Goal: Task Accomplishment & Management: Use online tool/utility

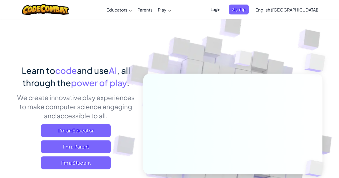
click at [90, 115] on p "We create innovative play experiences to make computer science engaging and acc…" at bounding box center [76, 106] width 118 height 27
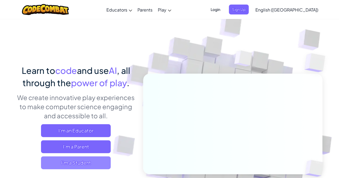
click at [88, 165] on span "I'm a Student" at bounding box center [76, 162] width 70 height 13
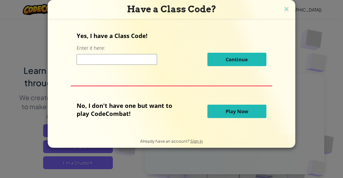
click at [236, 114] on span "Play Now" at bounding box center [237, 111] width 22 height 6
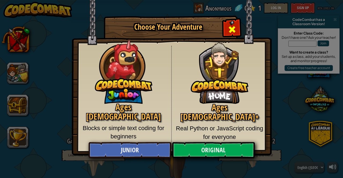
click at [232, 24] on div "Close modal" at bounding box center [231, 28] width 17 height 17
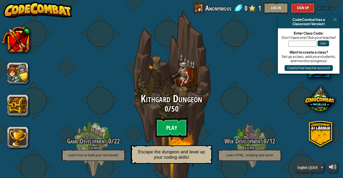
click at [165, 123] on btn "Play" at bounding box center [171, 127] width 32 height 19
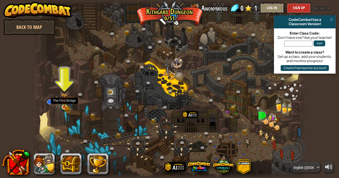
click at [63, 105] on img at bounding box center [64, 100] width 6 height 14
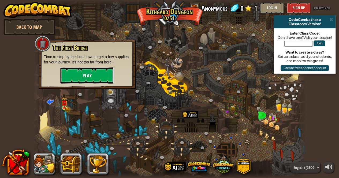
click at [88, 74] on button "Play" at bounding box center [87, 75] width 54 height 16
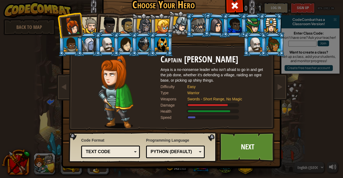
click at [107, 37] on li at bounding box center [107, 44] width 24 height 24
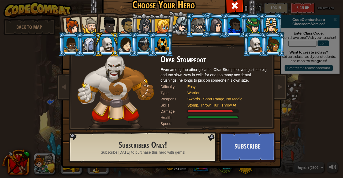
click at [105, 24] on div at bounding box center [108, 26] width 18 height 18
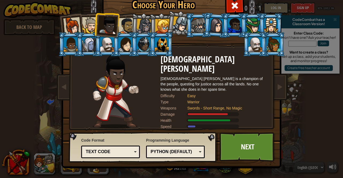
click at [89, 26] on div at bounding box center [90, 25] width 16 height 16
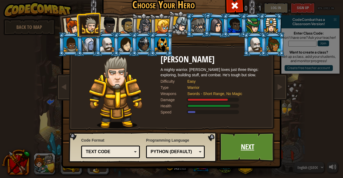
click at [257, 142] on link "Next" at bounding box center [247, 146] width 56 height 29
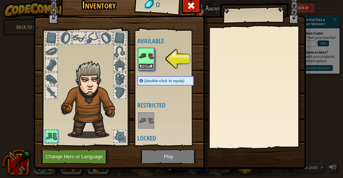
click at [143, 64] on button "Equip" at bounding box center [145, 66] width 15 height 6
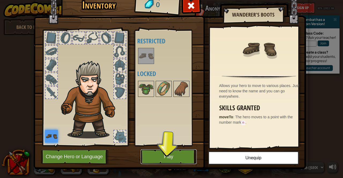
click at [174, 151] on button "Play" at bounding box center [169, 156] width 56 height 15
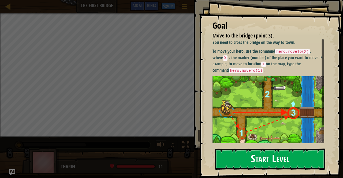
click at [269, 157] on button "Start Level" at bounding box center [270, 159] width 110 height 21
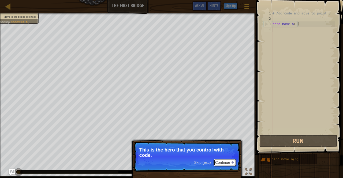
click at [219, 162] on button "Continue" at bounding box center [224, 162] width 22 height 7
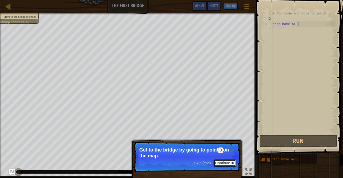
click at [219, 162] on button "Continue" at bounding box center [224, 163] width 22 height 7
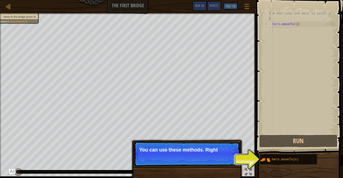
click at [209, 156] on p "Skip (esc) Continue You can use these methods. Right" at bounding box center [187, 154] width 106 height 25
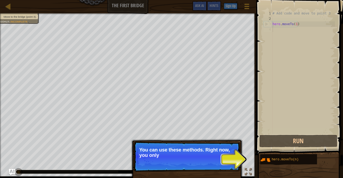
click at [209, 156] on p "You can use these methods. Right now, you only" at bounding box center [186, 152] width 95 height 11
click at [209, 156] on p "You can use these methods. Right now, you only need moveTo ." at bounding box center [186, 152] width 95 height 11
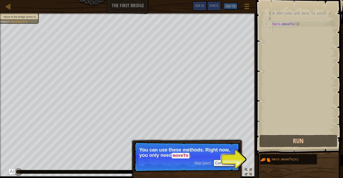
click at [209, 156] on p "You can use these methods. Right now, you only need moveTo ." at bounding box center [186, 152] width 95 height 11
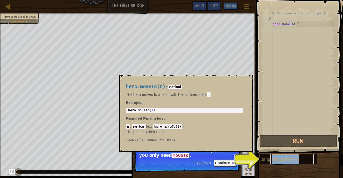
click at [282, 161] on span "hero.moveTo(n)" at bounding box center [285, 160] width 27 height 4
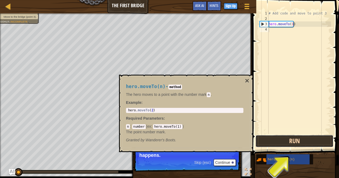
click at [294, 140] on button "Run" at bounding box center [294, 141] width 78 height 12
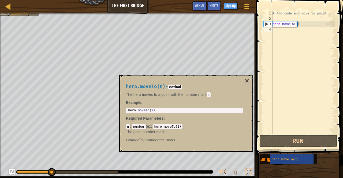
click at [163, 97] on p "The hero moves to a point with the number [PERSON_NAME]" at bounding box center [184, 94] width 117 height 5
click at [247, 0] on body "Map The First Bridge Game Menu Done Sign Up Hints Ask AI 1 הההההההההההההההההההה…" at bounding box center [171, 0] width 343 height 0
click at [247, 77] on button "×" at bounding box center [247, 80] width 4 height 7
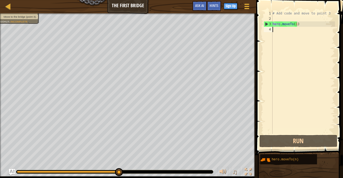
click at [280, 33] on div "# Add code and move to point 3 hero . moveTo ( 1 )" at bounding box center [302, 78] width 63 height 134
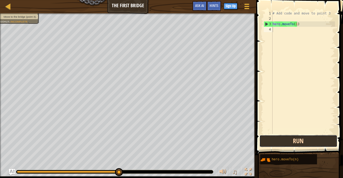
click at [307, 141] on button "Run" at bounding box center [298, 141] width 78 height 12
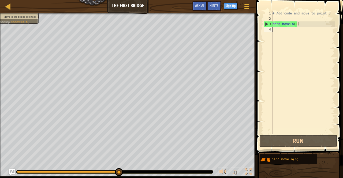
click at [301, 64] on div "# Add code and move to point 3 hero . moveTo ( 1 )" at bounding box center [302, 78] width 63 height 134
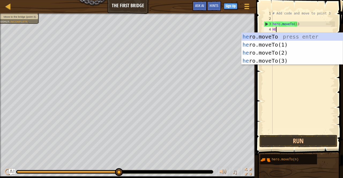
type textarea "H"
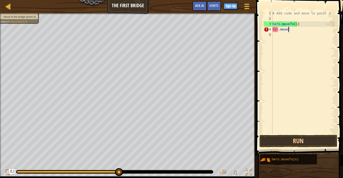
scroll to position [2, 1]
click at [277, 30] on div "# Add code and move to point 3 hero . moveTo ( 1 ) her . moveto (" at bounding box center [302, 78] width 63 height 134
click at [297, 30] on div "# Add code and move to point 3 hero . moveTo ( 1 ) hero . moveto (" at bounding box center [302, 78] width 63 height 134
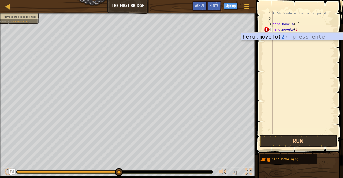
scroll to position [2, 2]
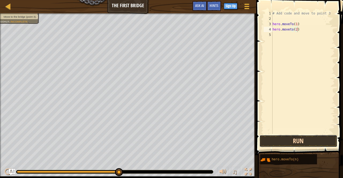
click at [295, 137] on button "Run" at bounding box center [298, 141] width 78 height 12
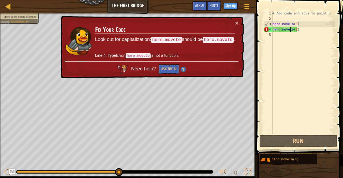
click at [290, 30] on div "# Add code and move to point 3 hero . moveTo ( 1 ) hero . moveto ( 2 )" at bounding box center [302, 78] width 63 height 134
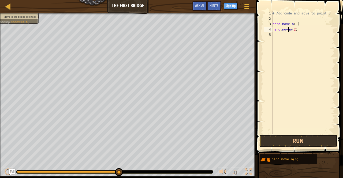
type textarea "hero.moveTo(2)"
click at [321, 87] on div "# Add code and move to point 3 hero . moveTo ( 1 ) hero . moveTo ( 2 )" at bounding box center [302, 78] width 63 height 134
click at [302, 138] on button "Run" at bounding box center [298, 141] width 78 height 12
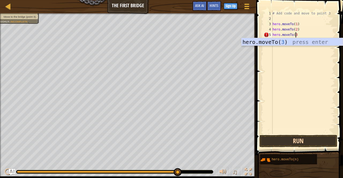
scroll to position [2, 2]
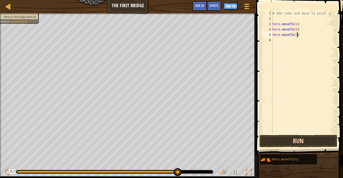
type textarea "hero.moveTo(3)"
click at [302, 145] on button "Run" at bounding box center [298, 141] width 78 height 12
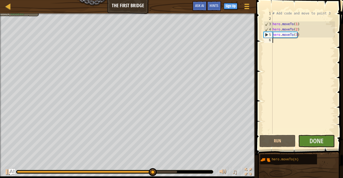
click at [283, 47] on div "# Add code and move to point 3 hero . moveTo ( 1 ) hero . moveTo ( 2 ) hero . m…" at bounding box center [302, 78] width 63 height 134
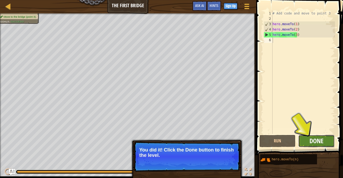
click at [314, 143] on span "Done" at bounding box center [316, 141] width 14 height 9
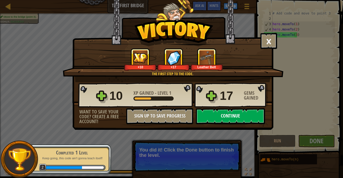
click at [239, 115] on button "Continue" at bounding box center [230, 116] width 69 height 16
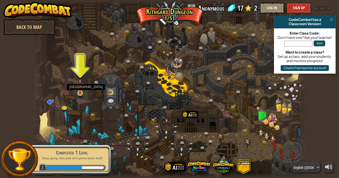
click at [81, 92] on img at bounding box center [80, 86] width 6 height 15
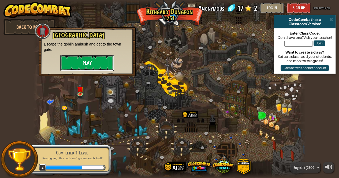
click at [89, 60] on button "Play" at bounding box center [87, 63] width 54 height 16
